Goal: Transaction & Acquisition: Purchase product/service

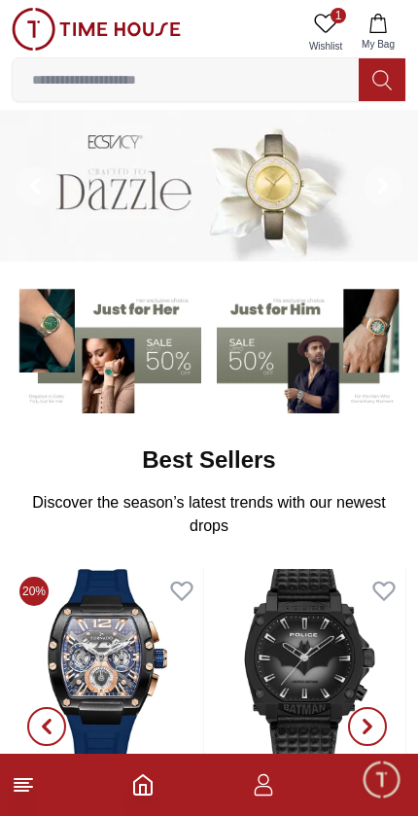
click at [56, 82] on input at bounding box center [186, 79] width 346 height 39
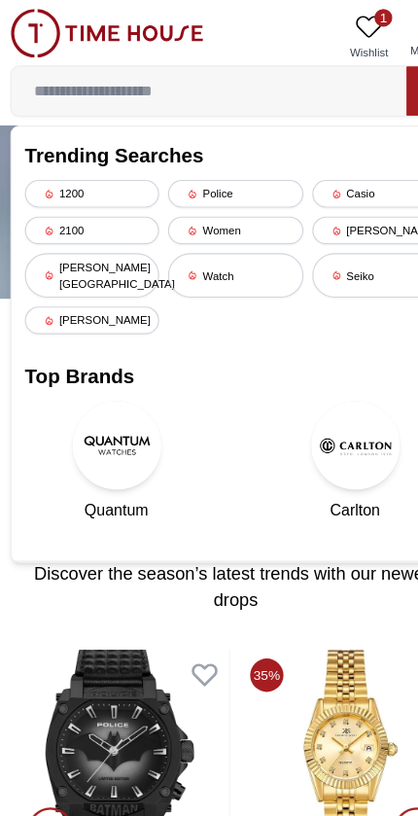
click at [51, 172] on div "1200" at bounding box center [83, 170] width 118 height 24
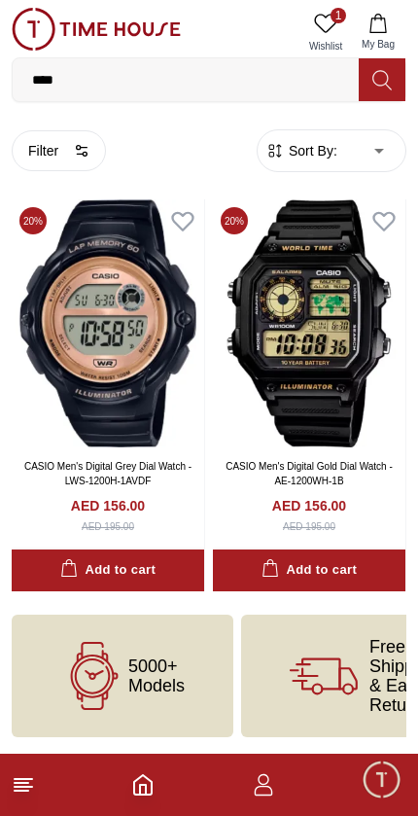
click at [267, 342] on img at bounding box center [309, 323] width 193 height 248
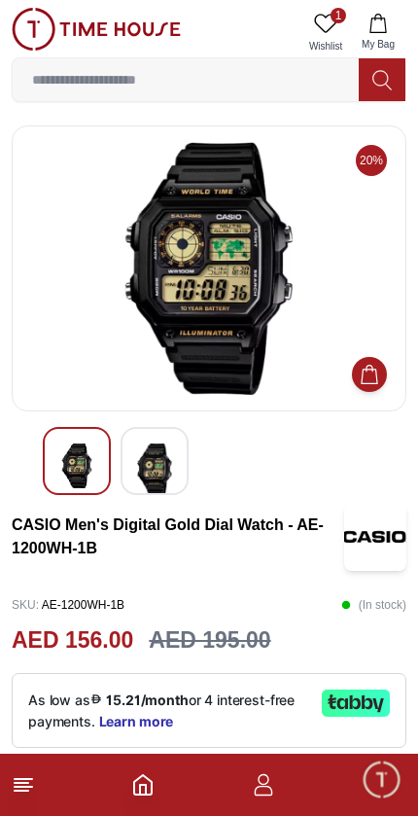
click at [139, 463] on img at bounding box center [154, 470] width 35 height 53
click at [143, 459] on img at bounding box center [154, 466] width 35 height 45
click at [69, 473] on img at bounding box center [76, 466] width 35 height 45
click at [81, 463] on img at bounding box center [76, 466] width 35 height 45
click at [140, 479] on img at bounding box center [154, 470] width 35 height 53
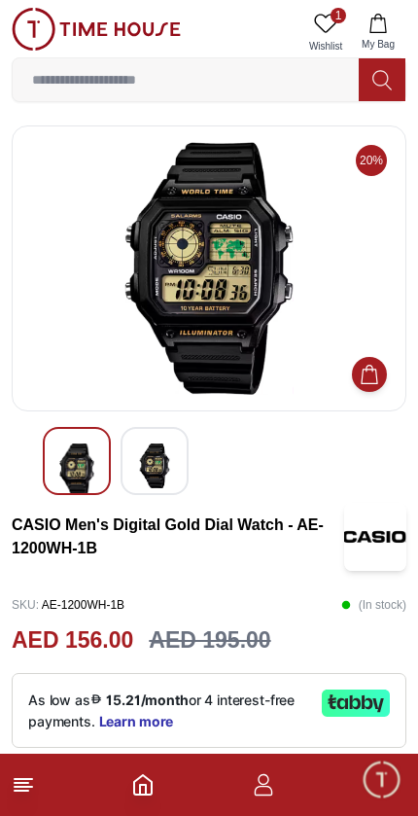
click at [148, 460] on img at bounding box center [154, 466] width 35 height 45
click at [150, 468] on img at bounding box center [154, 470] width 35 height 53
click at [82, 461] on img at bounding box center [76, 470] width 35 height 53
click at [153, 461] on img at bounding box center [154, 466] width 35 height 45
click at [21, 785] on icon at bounding box center [23, 784] width 23 height 23
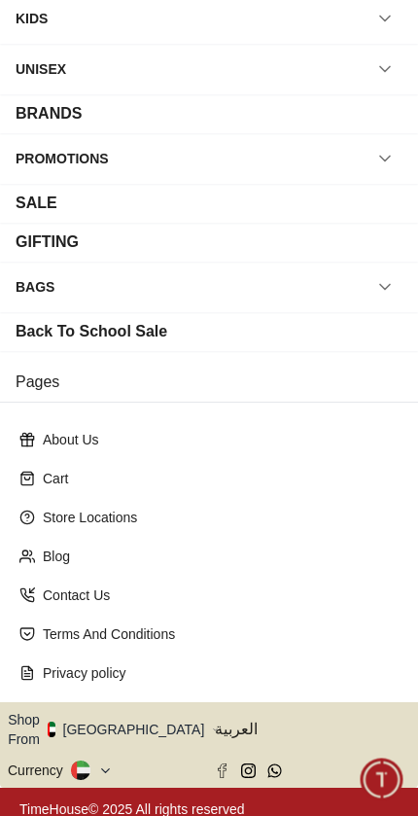
scroll to position [181, 0]
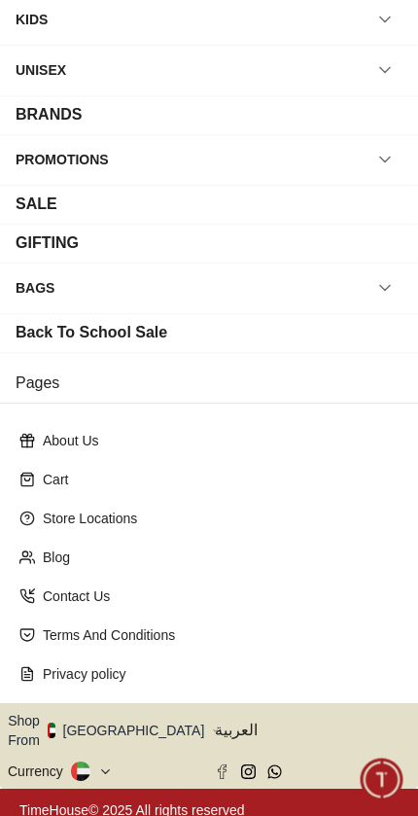
click at [140, 715] on button "Shop From [GEOGRAPHIC_DATA]" at bounding box center [113, 730] width 211 height 39
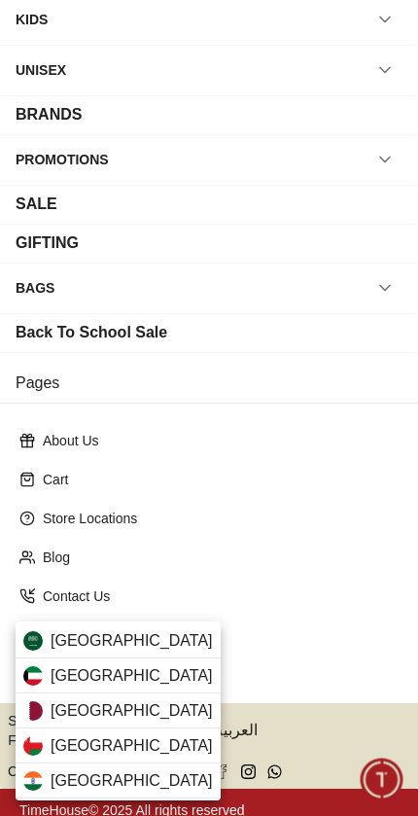
click at [111, 635] on span "[GEOGRAPHIC_DATA]" at bounding box center [132, 640] width 162 height 23
